Goal: Navigation & Orientation: Find specific page/section

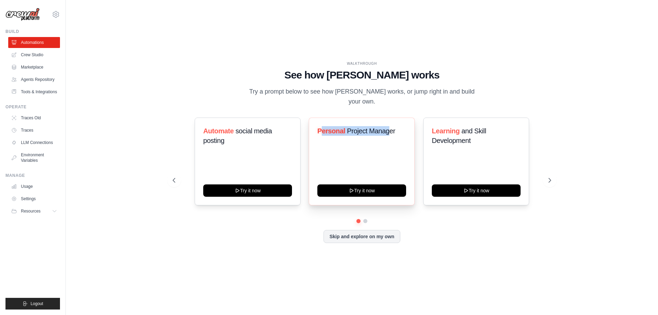
drag, startPoint x: 322, startPoint y: 130, endPoint x: 390, endPoint y: 132, distance: 67.5
click at [390, 132] on div "Personal Project Manager" at bounding box center [361, 133] width 89 height 15
drag, startPoint x: 396, startPoint y: 128, endPoint x: 314, endPoint y: 117, distance: 82.7
click at [314, 118] on div "Personal Project Manager Try it now" at bounding box center [362, 162] width 106 height 88
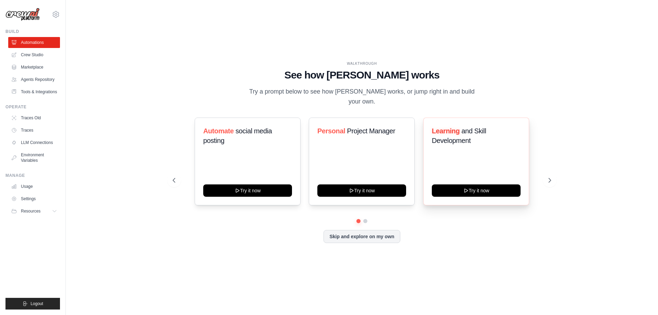
click at [447, 130] on h3 "Learning and Skill Development" at bounding box center [476, 135] width 89 height 19
click at [359, 233] on button "Skip and explore on my own" at bounding box center [361, 235] width 76 height 13
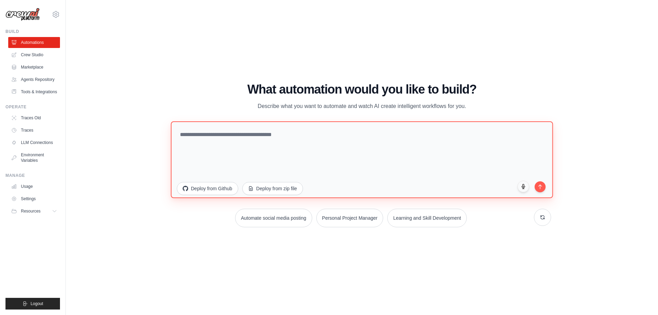
click at [273, 137] on textarea at bounding box center [362, 159] width 382 height 77
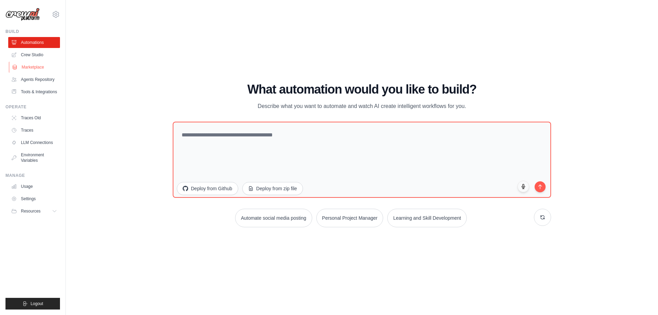
click at [32, 65] on link "Marketplace" at bounding box center [35, 67] width 52 height 11
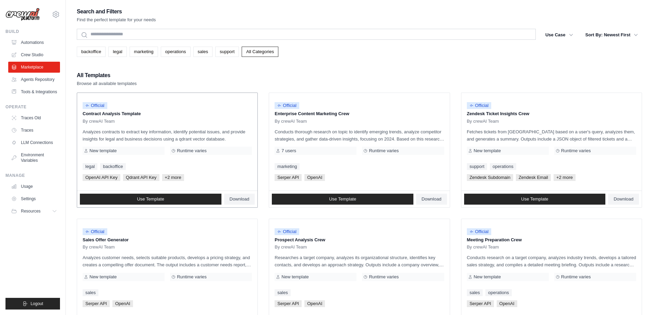
drag, startPoint x: 86, startPoint y: 112, endPoint x: 134, endPoint y: 113, distance: 48.0
click at [134, 113] on p "Contract Analysis Template" at bounding box center [167, 113] width 169 height 7
drag, startPoint x: 81, startPoint y: 127, endPoint x: 127, endPoint y: 130, distance: 45.7
click at [127, 130] on div "Official Contract Analysis Template By crewAI Team Analyzes contracts to extrac…" at bounding box center [167, 142] width 180 height 98
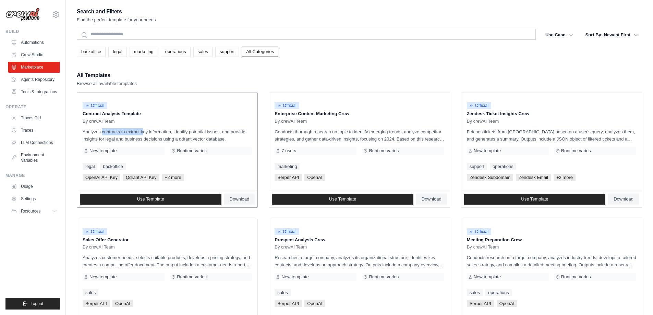
click at [118, 131] on p "Analyzes contracts to extract key information, identify potential issues, and p…" at bounding box center [167, 135] width 169 height 14
click at [629, 30] on button "Sort By: Newest First" at bounding box center [611, 34] width 61 height 12
click at [629, 32] on button "Sort By: Newest First" at bounding box center [611, 34] width 61 height 12
click at [637, 34] on icon "button" at bounding box center [635, 34] width 7 height 7
click at [639, 34] on button "Sort By: Newest First" at bounding box center [611, 34] width 61 height 12
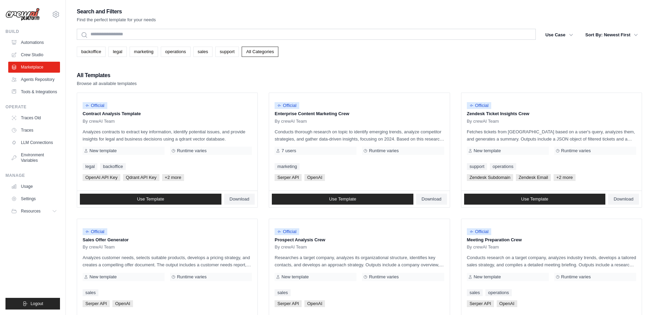
click at [642, 34] on div "Search and Filters Find the perfect template for your needs Search Use Case bac…" at bounding box center [359, 313] width 587 height 613
click at [634, 32] on icon "button" at bounding box center [635, 34] width 7 height 7
drag, startPoint x: 630, startPoint y: 32, endPoint x: 441, endPoint y: 64, distance: 192.4
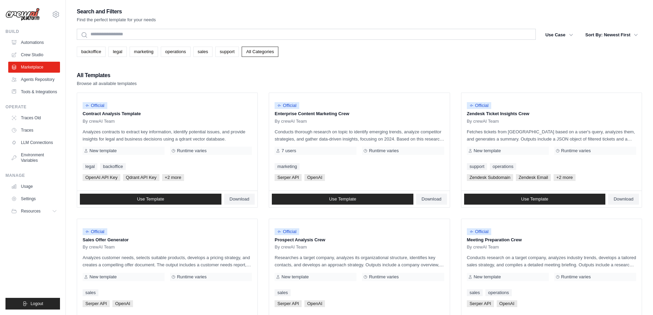
click at [441, 64] on div "Search and Filters Find the perfect template for your needs Search Use Case bac…" at bounding box center [359, 313] width 565 height 613
drag, startPoint x: 276, startPoint y: 132, endPoint x: 372, endPoint y: 128, distance: 96.3
click at [372, 128] on p "Conducts thorough research on topic to identify emerging trends, analyze compet…" at bounding box center [358, 135] width 169 height 14
click at [330, 128] on p "Conducts thorough research on topic to identify emerging trends, analyze compet…" at bounding box center [358, 135] width 169 height 14
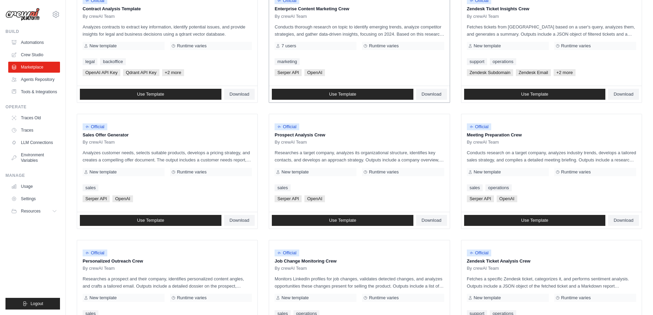
scroll to position [114, 0]
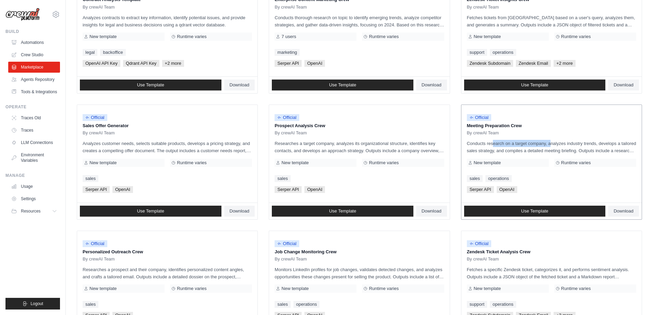
drag, startPoint x: 474, startPoint y: 145, endPoint x: 531, endPoint y: 139, distance: 56.8
click at [531, 139] on div "Official Meeting Preparation Crew By crewAI Team Conducts research on a target …" at bounding box center [551, 154] width 180 height 98
click at [538, 139] on div "Official Meeting Preparation Crew By crewAI Team Conducts research on a target …" at bounding box center [551, 154] width 180 height 98
drag, startPoint x: 564, startPoint y: 139, endPoint x: 582, endPoint y: 138, distance: 17.8
click at [582, 138] on div "Official Meeting Preparation Crew By crewAI Team Conducts research on a target …" at bounding box center [551, 154] width 180 height 98
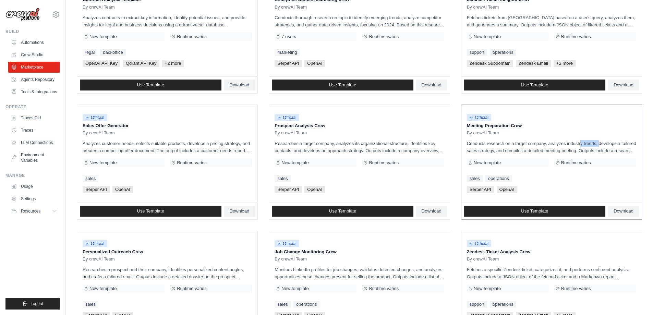
click at [582, 138] on div "Official Meeting Preparation Crew By crewAI Team Conducts research on a target …" at bounding box center [551, 154] width 180 height 98
click at [573, 139] on div "Official Meeting Preparation Crew By crewAI Team Conducts research on a target …" at bounding box center [551, 154] width 180 height 98
drag, startPoint x: 545, startPoint y: 147, endPoint x: 576, endPoint y: 140, distance: 32.2
click at [573, 140] on p "Conducts research on a target company, analyzes industry trends, develops a tai…" at bounding box center [551, 147] width 169 height 14
click at [576, 140] on p "Conducts research on a target company, analyzes industry trends, develops a tai…" at bounding box center [551, 147] width 169 height 14
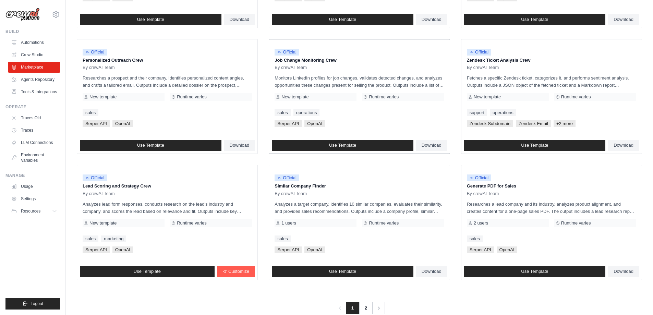
scroll to position [320, 0]
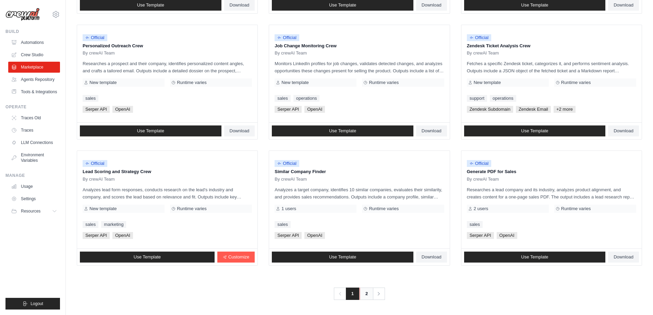
click at [370, 292] on link "2" at bounding box center [366, 293] width 14 height 12
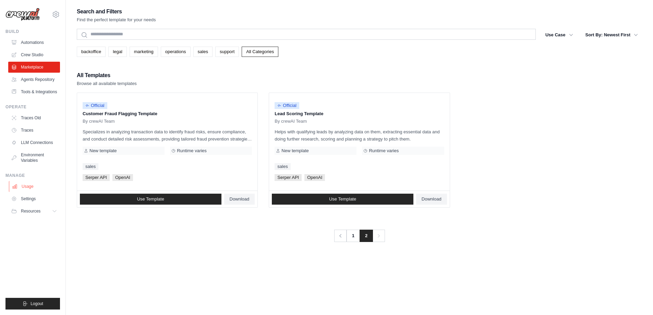
click at [34, 189] on link "Usage" at bounding box center [35, 186] width 52 height 11
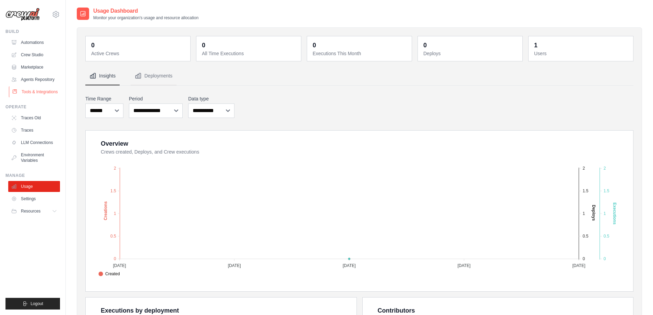
click at [22, 95] on link "Tools & Integrations" at bounding box center [35, 91] width 52 height 11
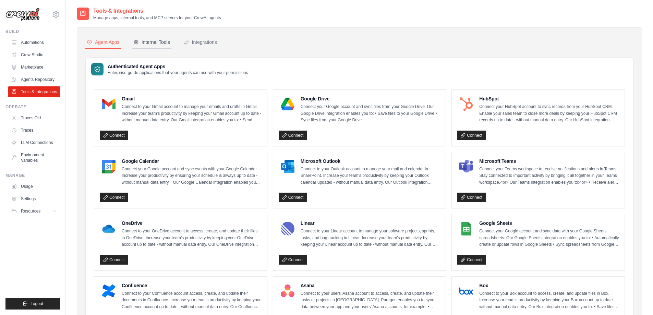
click at [138, 41] on icon at bounding box center [135, 41] width 5 height 5
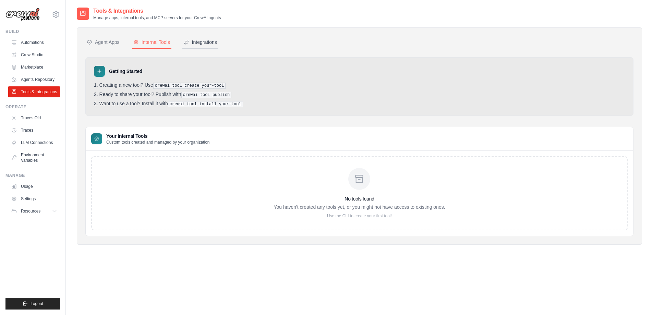
click at [194, 42] on div "Integrations" at bounding box center [200, 42] width 33 height 7
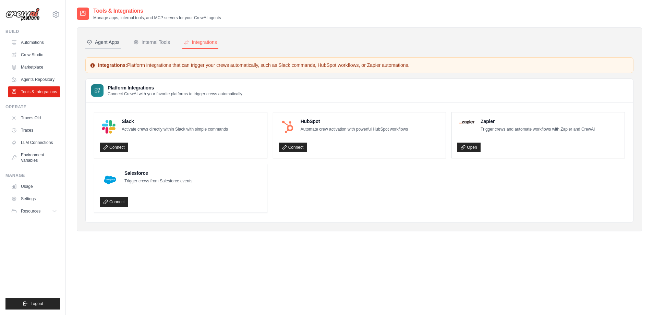
click at [107, 38] on button "Agent Apps" at bounding box center [103, 42] width 36 height 13
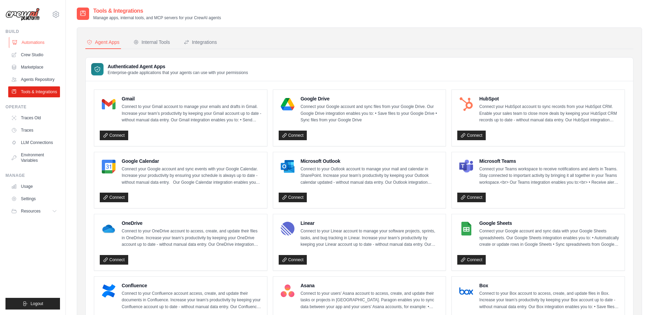
click at [37, 42] on link "Automations" at bounding box center [35, 42] width 52 height 11
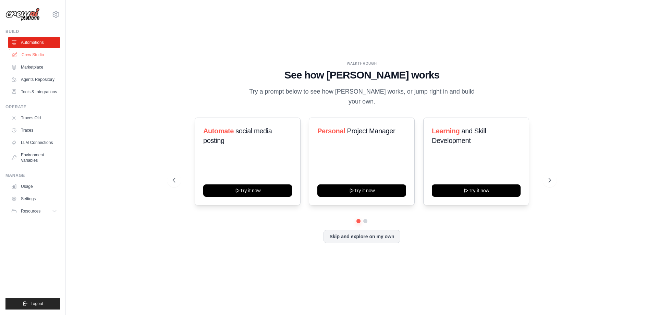
click at [43, 55] on link "Crew Studio" at bounding box center [35, 54] width 52 height 11
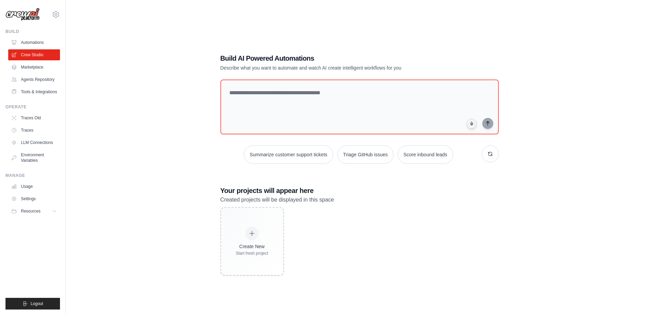
click at [55, 19] on div "[EMAIL_ADDRESS][DOMAIN_NAME] Settings" at bounding box center [32, 11] width 54 height 22
click at [57, 12] on icon at bounding box center [56, 14] width 8 height 8
click at [107, 5] on main "Build AI Powered Automations Describe what you want to automate and watch AI cr…" at bounding box center [359, 164] width 587 height 329
